Goal: Information Seeking & Learning: Learn about a topic

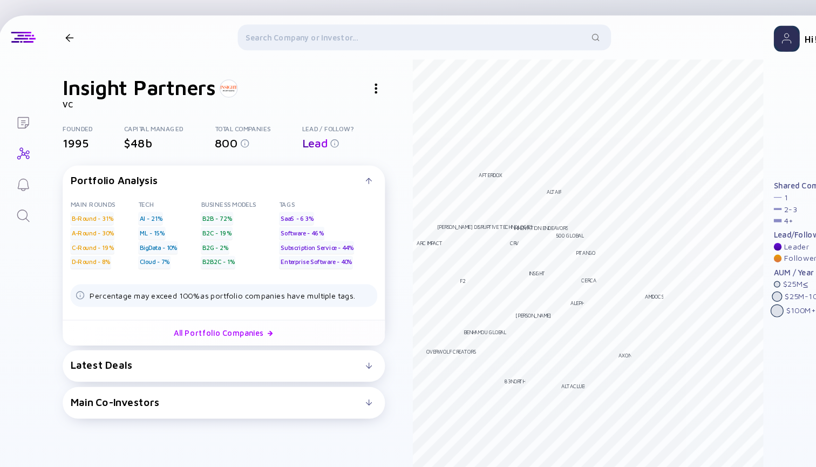
click at [69, 33] on div at bounding box center [72, 31] width 7 height 7
